Goal: Task Accomplishment & Management: Use online tool/utility

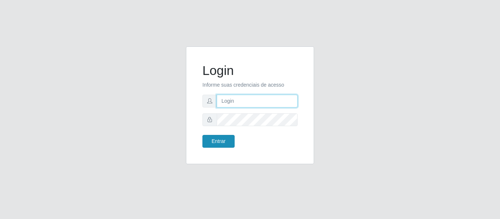
type input "[EMAIL_ADDRESS][DOMAIN_NAME]"
click at [211, 144] on button "Entrar" at bounding box center [219, 141] width 32 height 13
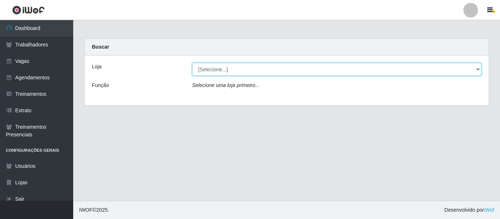
click at [225, 73] on select "[Selecione...] Mister Burg" at bounding box center [337, 69] width 290 height 13
select select "535"
click at [192, 63] on select "[Selecione...] Mister Burg" at bounding box center [337, 69] width 290 height 13
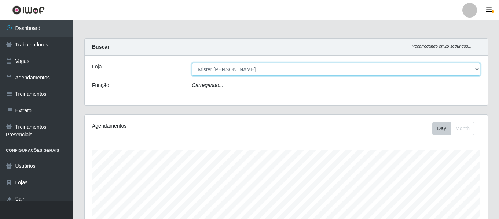
scroll to position [152, 403]
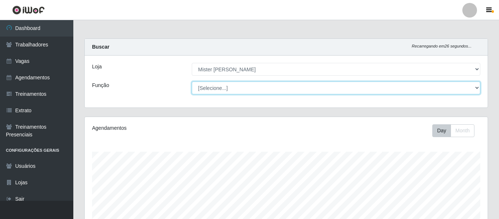
click at [327, 85] on select "[Selecione...] Auxiliar de Cozinha Auxiliar de Cozinha + Auxiliar de Cozinha ++…" at bounding box center [336, 88] width 288 height 13
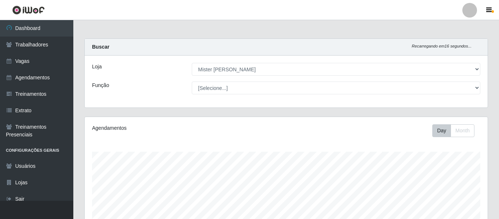
click at [153, 91] on div "Função" at bounding box center [136, 88] width 100 height 13
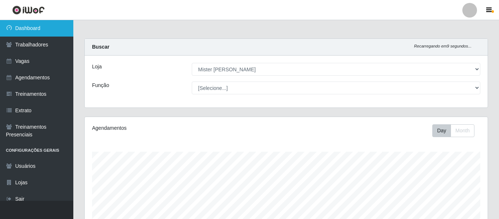
click at [15, 30] on link "Dashboard" at bounding box center [36, 28] width 73 height 16
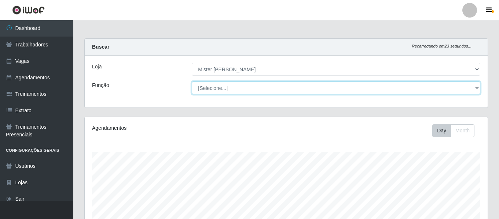
click at [396, 88] on select "[Selecione...] Auxiliar de Cozinha Auxiliar de Cozinha + Auxiliar de Cozinha ++…" at bounding box center [336, 88] width 288 height 13
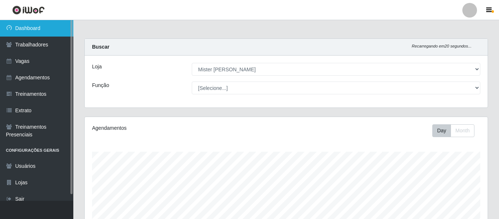
drag, startPoint x: 493, startPoint y: 69, endPoint x: 10, endPoint y: 24, distance: 486.0
click at [10, 24] on div "Dashboard Trabalhadores Vagas Agendamentos Treinamentos Extrato Treinamentos Pr…" at bounding box center [249, 211] width 499 height 383
click at [10, 24] on link "Dashboard" at bounding box center [36, 28] width 73 height 16
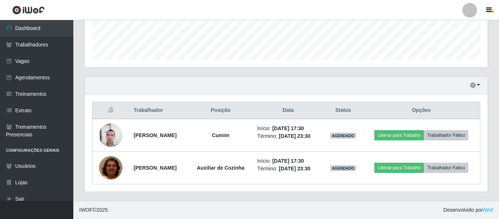
scroll to position [213, 0]
click at [477, 81] on button "button" at bounding box center [475, 85] width 10 height 8
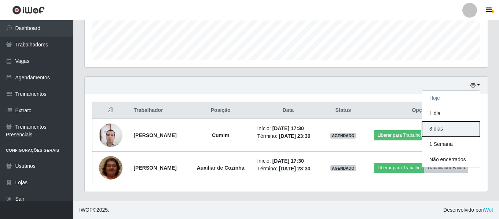
click at [431, 122] on button "3 dias" at bounding box center [451, 129] width 58 height 15
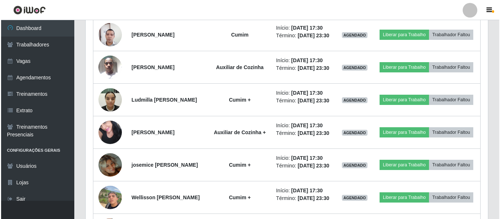
scroll to position [371, 0]
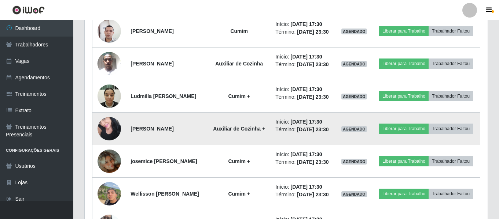
click at [111, 144] on img at bounding box center [108, 128] width 23 height 31
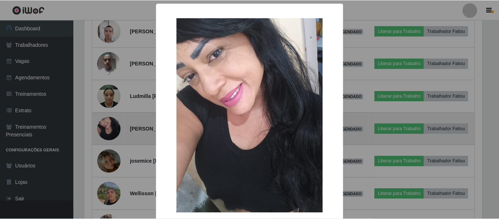
scroll to position [152, 399]
click at [111, 156] on div "× OK Cancel" at bounding box center [250, 109] width 500 height 219
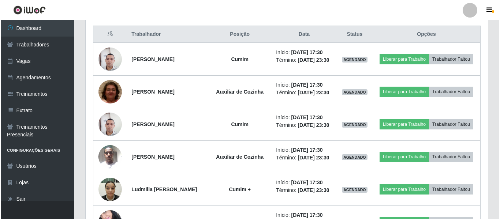
scroll to position [289, 0]
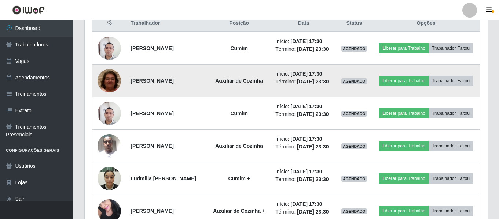
click at [107, 97] on img at bounding box center [108, 80] width 23 height 49
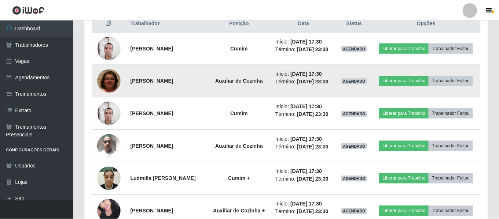
scroll to position [152, 399]
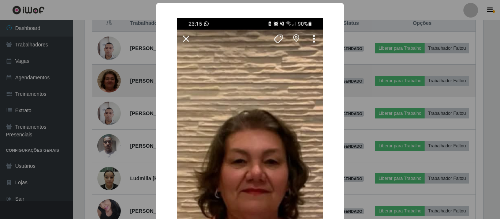
click at [107, 97] on div "× OK Cancel" at bounding box center [250, 109] width 500 height 219
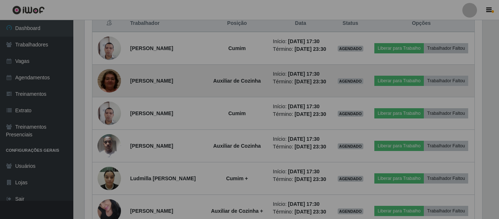
scroll to position [152, 403]
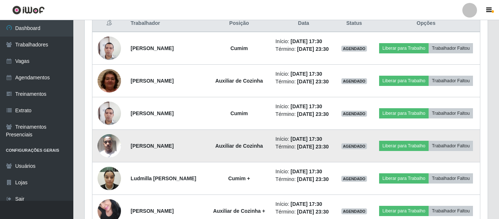
click at [106, 162] on img at bounding box center [108, 145] width 23 height 31
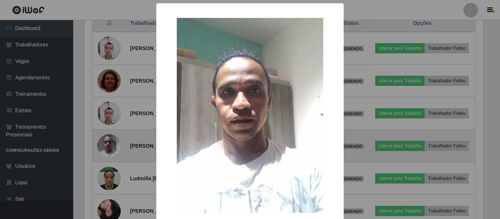
click at [106, 170] on div "× OK Cancel" at bounding box center [250, 109] width 500 height 219
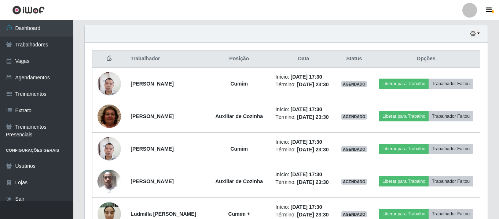
scroll to position [252, 0]
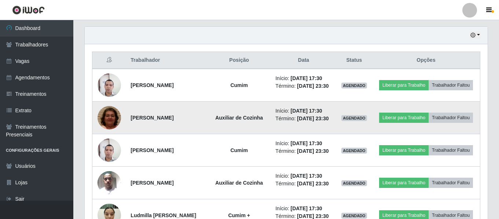
click at [107, 131] on img at bounding box center [108, 117] width 23 height 49
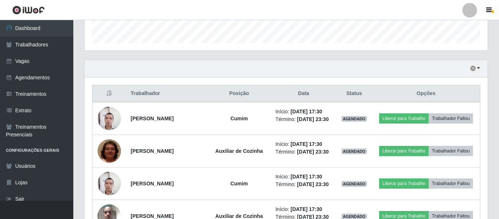
scroll to position [216, 0]
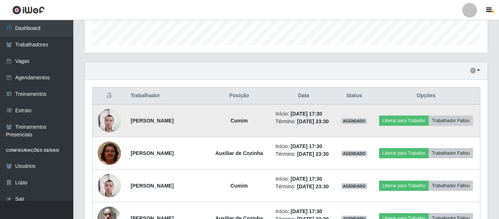
click at [105, 129] on img at bounding box center [108, 121] width 23 height 32
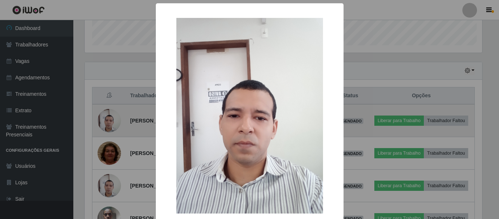
scroll to position [152, 399]
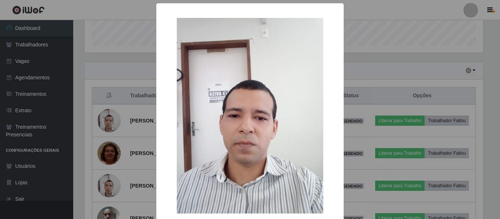
click at [92, 96] on div "× OK Cancel" at bounding box center [250, 109] width 500 height 219
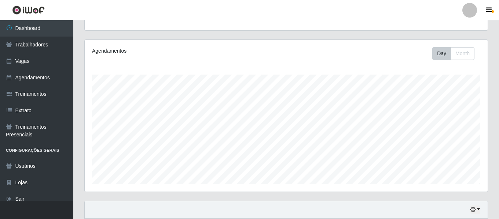
scroll to position [75, 0]
click at [462, 53] on button "Month" at bounding box center [462, 55] width 24 height 13
click at [444, 53] on button "Day" at bounding box center [441, 55] width 19 height 13
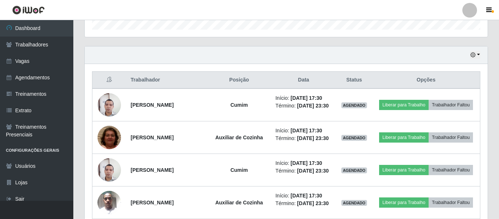
scroll to position [237, 0]
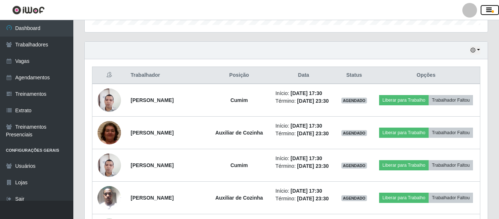
click at [489, 11] on icon "button" at bounding box center [488, 10] width 5 height 7
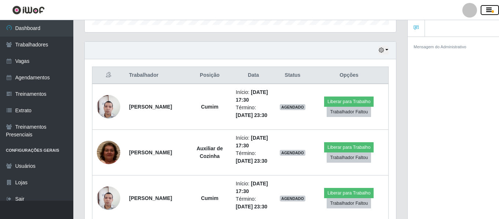
scroll to position [366163, 366003]
click at [489, 11] on icon "button" at bounding box center [488, 10] width 5 height 7
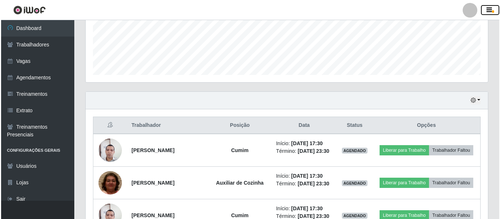
scroll to position [188, 0]
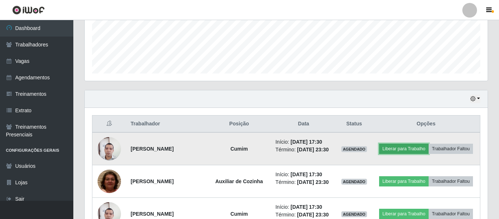
click at [428, 145] on button "Liberar para Trabalho" at bounding box center [403, 149] width 49 height 10
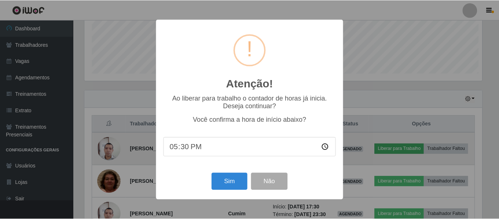
scroll to position [152, 399]
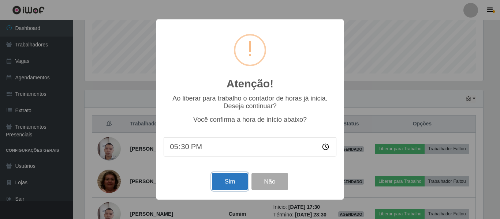
click at [239, 182] on button "Sim" at bounding box center [230, 181] width 36 height 17
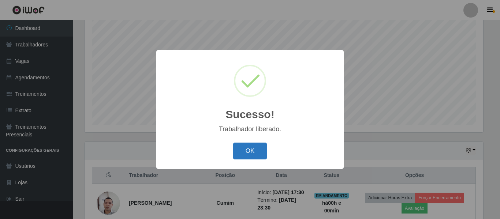
click at [251, 159] on button "OK" at bounding box center [250, 151] width 34 height 17
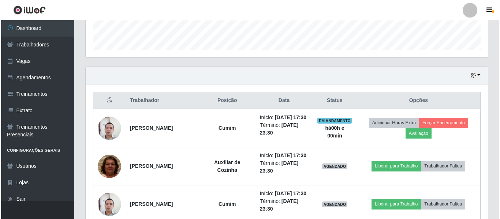
scroll to position [214, 0]
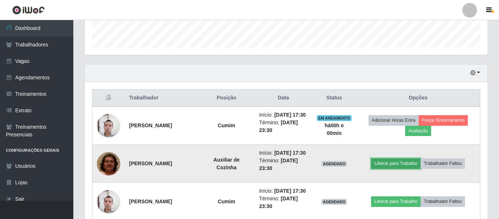
click at [403, 169] on button "Liberar para Trabalho" at bounding box center [395, 164] width 49 height 10
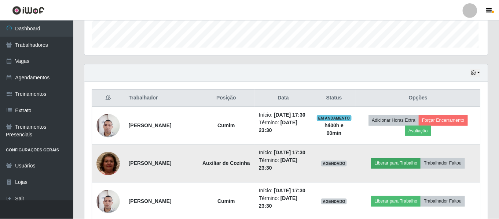
scroll to position [152, 399]
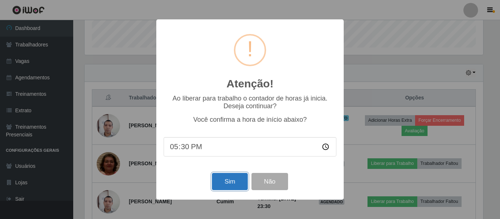
click at [235, 185] on button "Sim" at bounding box center [230, 181] width 36 height 17
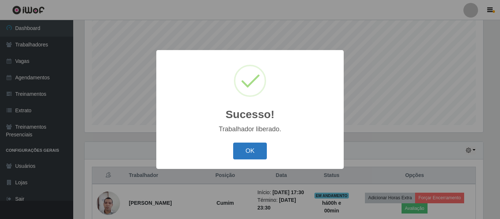
click at [257, 153] on button "OK" at bounding box center [250, 151] width 34 height 17
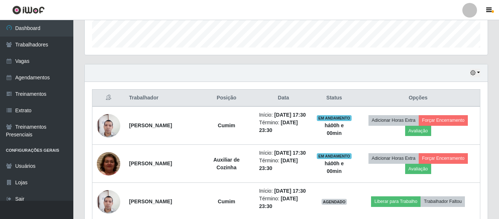
scroll to position [215, 0]
click at [492, 7] on button "button" at bounding box center [489, 10] width 18 height 10
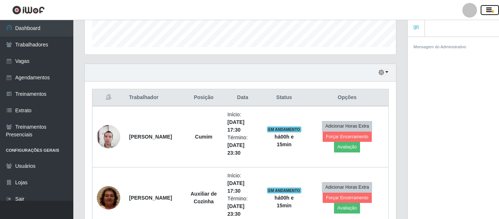
scroll to position [366163, 366003]
click at [492, 7] on button "button" at bounding box center [489, 10] width 18 height 10
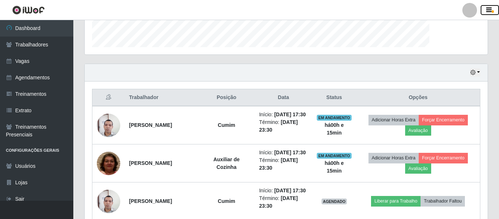
scroll to position [152, 403]
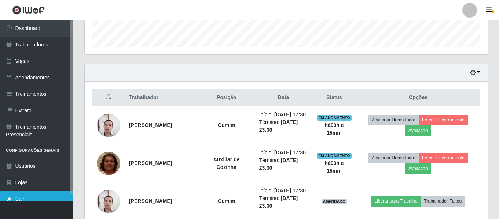
click at [15, 194] on link "Sair" at bounding box center [36, 199] width 73 height 16
